Goal: Information Seeking & Learning: Compare options

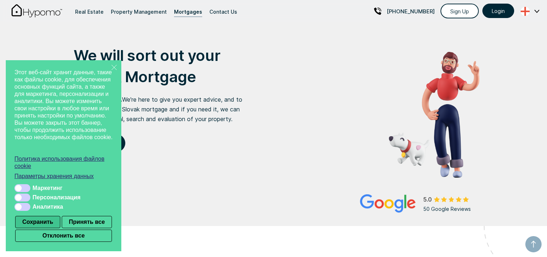
click at [43, 227] on button "Сохранить" at bounding box center [37, 222] width 45 height 12
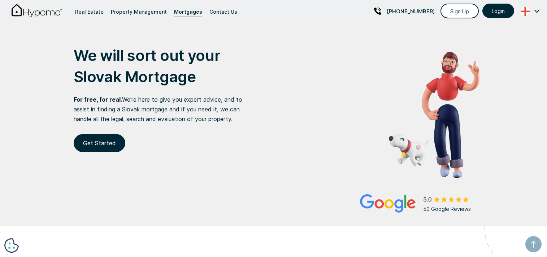
click at [526, 12] on img at bounding box center [525, 11] width 18 height 9
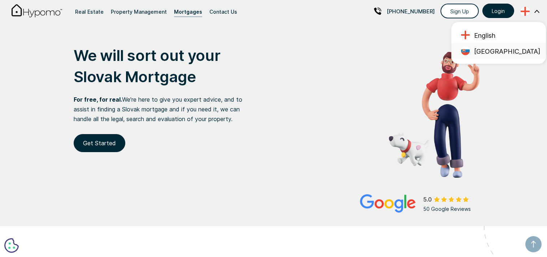
click at [519, 51] on p "[GEOGRAPHIC_DATA]" at bounding box center [507, 53] width 66 height 12
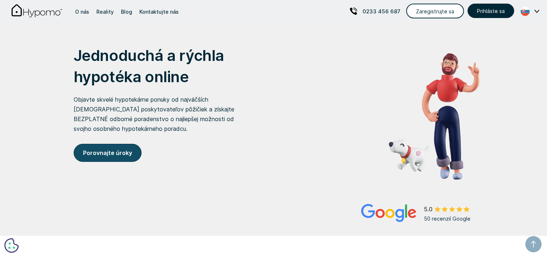
click at [110, 149] on strong "Porovnajte úroky" at bounding box center [107, 152] width 49 height 7
